Goal: Transaction & Acquisition: Purchase product/service

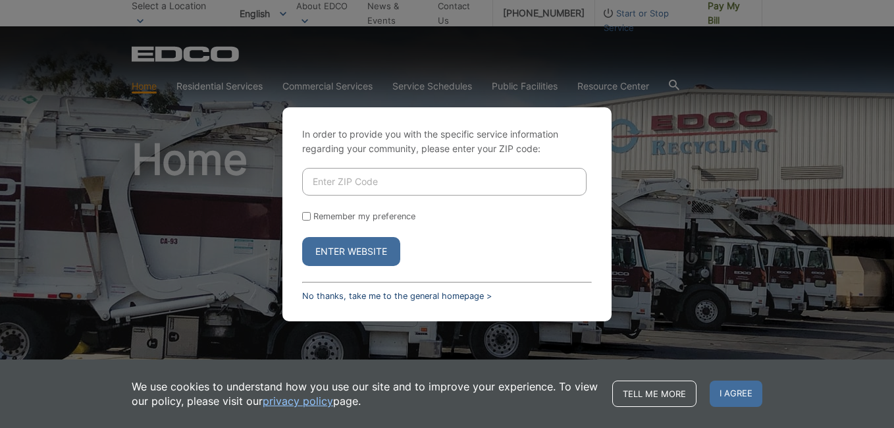
click at [427, 298] on link "No thanks, take me to the general homepage >" at bounding box center [397, 296] width 190 height 10
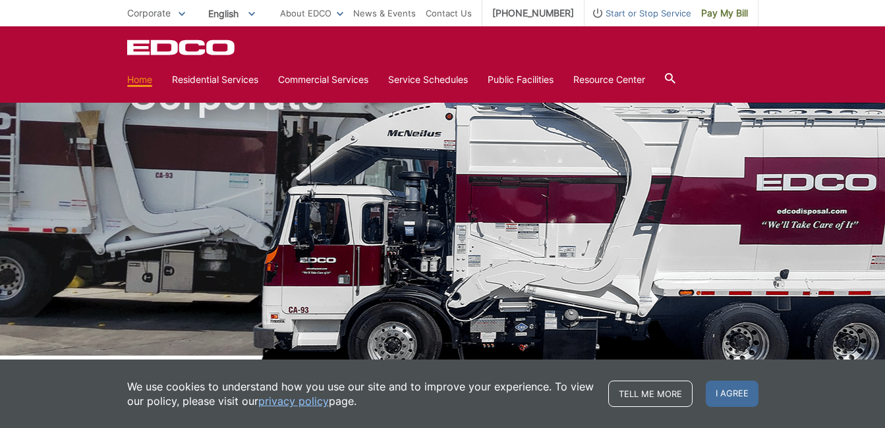
scroll to position [329, 0]
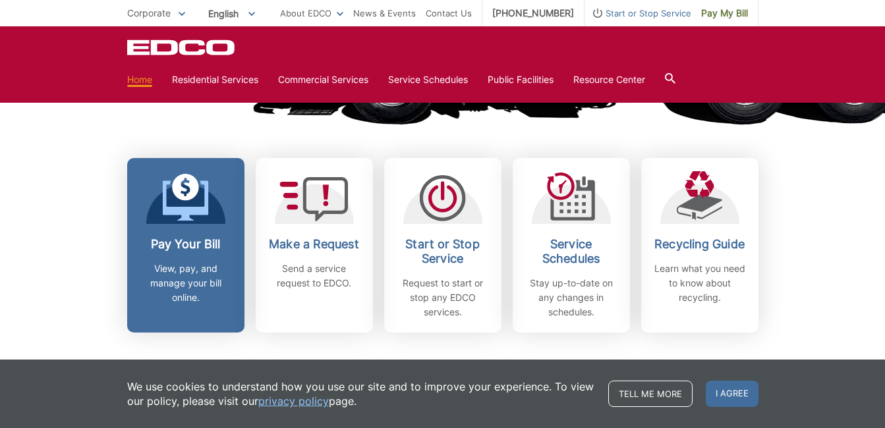
click at [189, 241] on h2 "Pay Your Bill" at bounding box center [185, 244] width 97 height 14
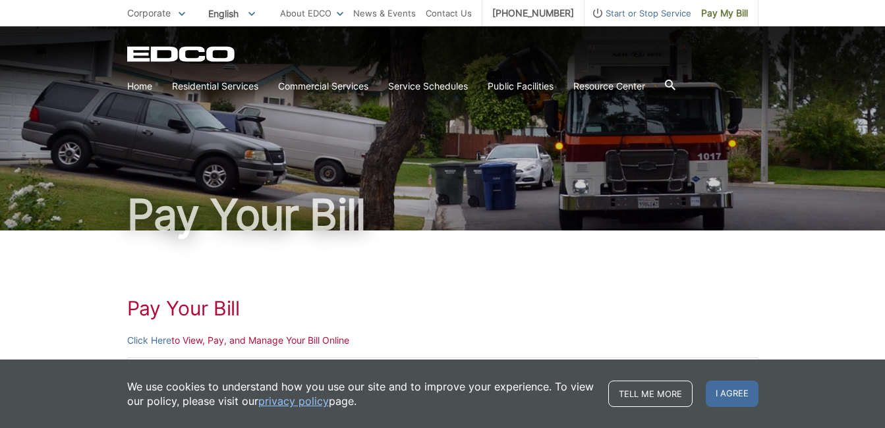
scroll to position [198, 0]
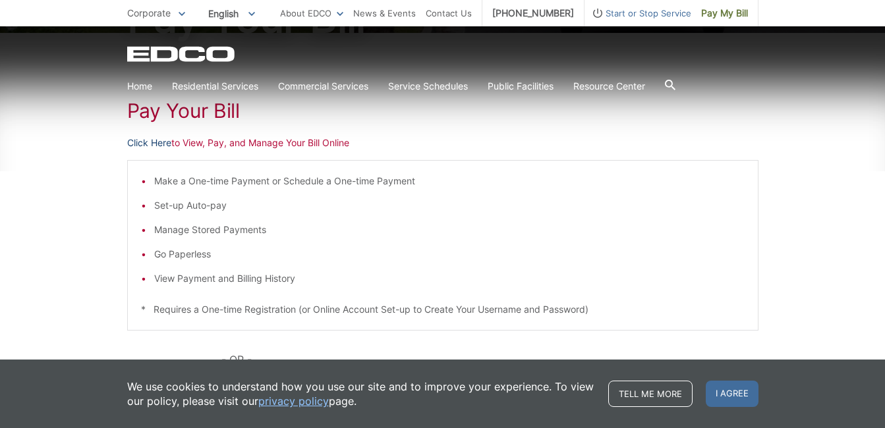
click at [149, 143] on link "Click Here" at bounding box center [149, 143] width 44 height 14
